Goal: Task Accomplishment & Management: Manage account settings

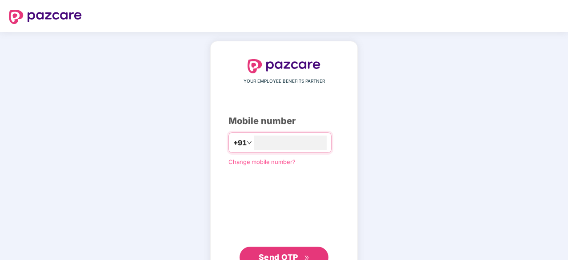
click at [294, 252] on span "Send OTP" at bounding box center [279, 256] width 40 height 9
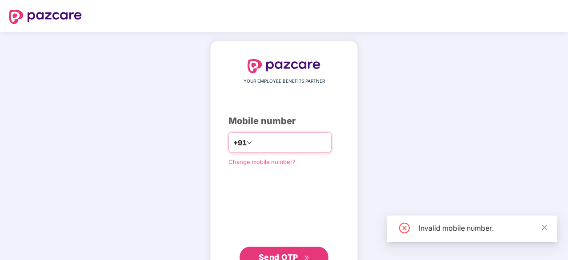
click at [258, 142] on input "*********" at bounding box center [290, 143] width 73 height 14
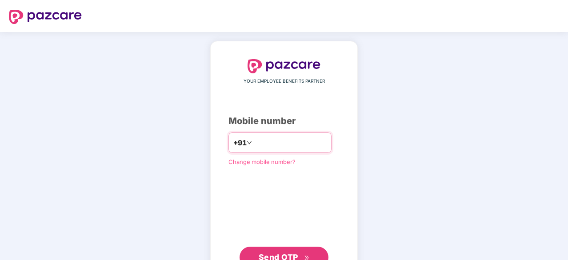
type input "**********"
click at [293, 251] on span "Send OTP" at bounding box center [284, 257] width 51 height 12
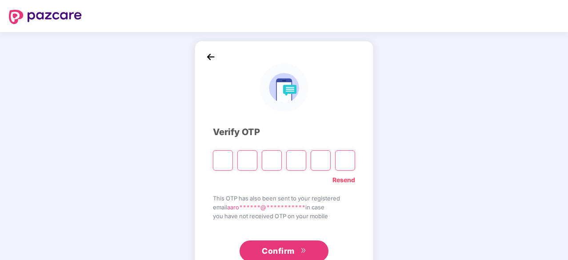
type input "*"
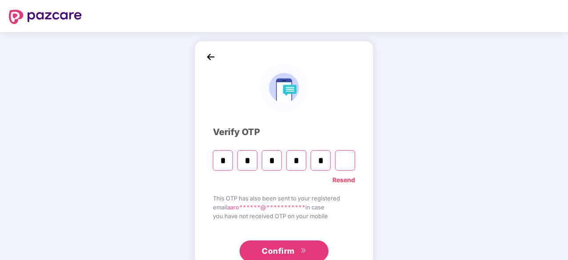
type input "*"
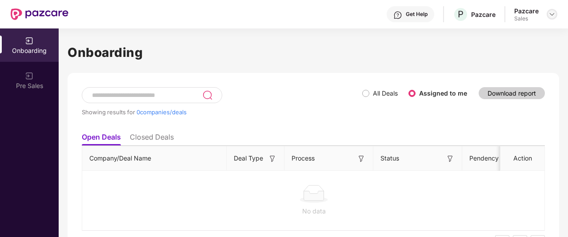
click at [552, 14] on img at bounding box center [551, 14] width 7 height 7
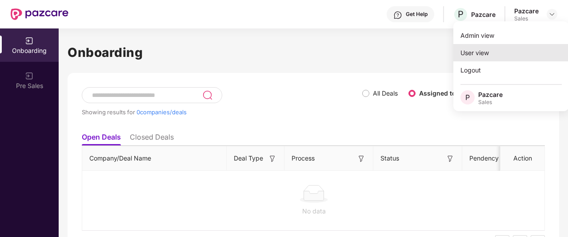
click at [487, 47] on div "User view" at bounding box center [511, 52] width 116 height 17
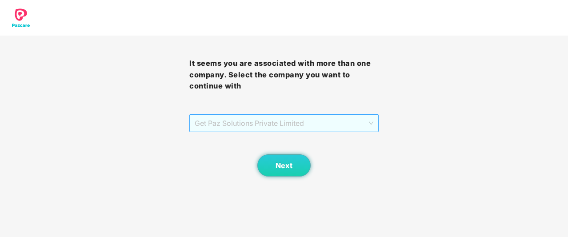
click at [270, 130] on span "Get Paz Solutions Private Limited" at bounding box center [284, 123] width 179 height 17
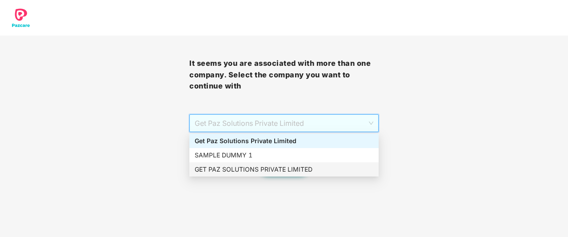
click at [292, 162] on div "GET PAZ SOLUTIONS PRIVATE LIMITED" at bounding box center [283, 169] width 189 height 14
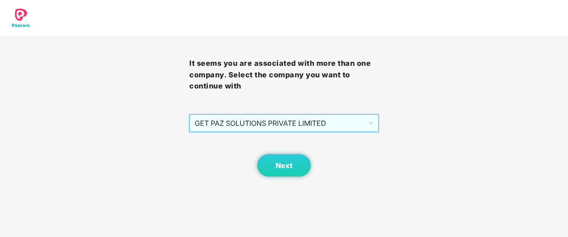
click at [250, 131] on span "GET PAZ SOLUTIONS PRIVATE LIMITED" at bounding box center [284, 123] width 179 height 17
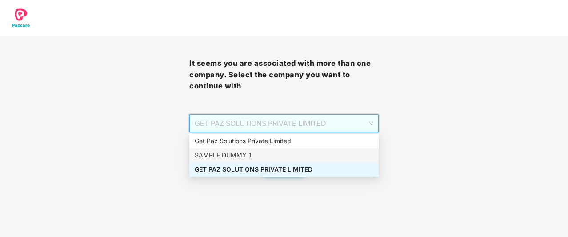
click at [256, 152] on div "SAMPLE DUMMY 1" at bounding box center [284, 155] width 179 height 10
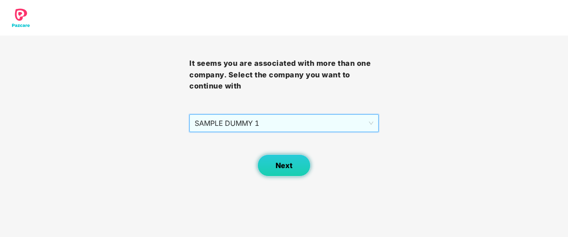
click at [287, 174] on button "Next" at bounding box center [283, 165] width 53 height 22
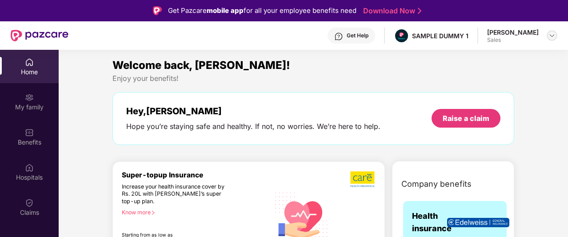
click at [550, 32] on img at bounding box center [551, 35] width 7 height 7
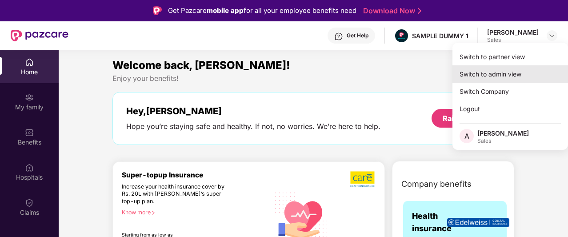
click at [503, 70] on div "Switch to admin view" at bounding box center [510, 73] width 116 height 17
